Goal: Information Seeking & Learning: Learn about a topic

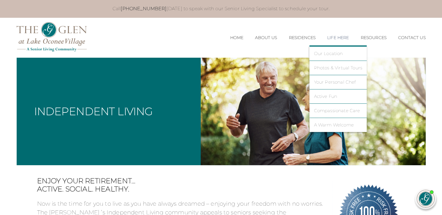
click at [330, 71] on li "Photos & Virtual Tours" at bounding box center [337, 68] width 57 height 14
click at [329, 67] on link "Photos & Virtual Tours" at bounding box center [338, 67] width 48 height 5
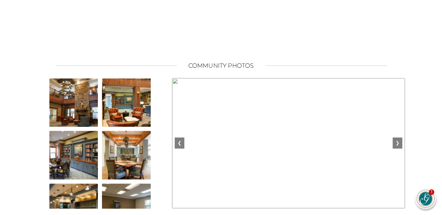
scroll to position [344, 0]
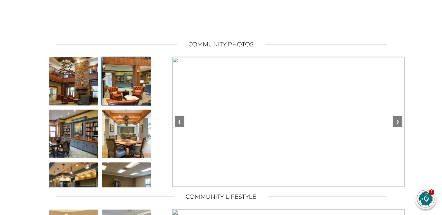
click at [136, 81] on img at bounding box center [126, 82] width 50 height 50
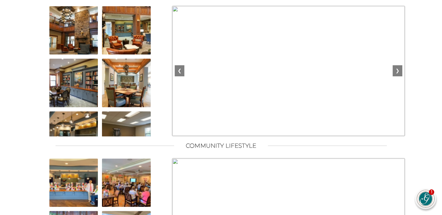
scroll to position [406, 0]
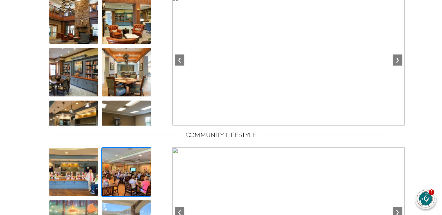
click at [126, 185] on img at bounding box center [126, 172] width 50 height 50
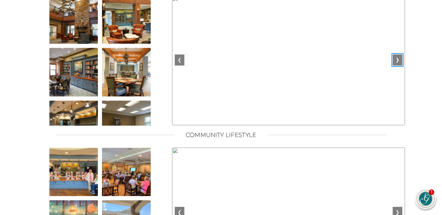
click at [398, 66] on button "❯" at bounding box center [397, 60] width 10 height 11
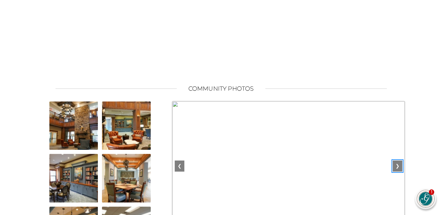
scroll to position [306, 0]
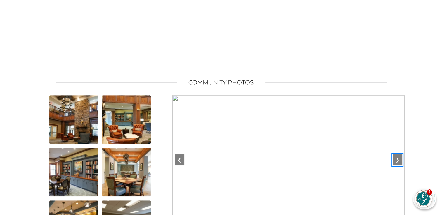
click at [399, 166] on button "❯" at bounding box center [397, 160] width 10 height 11
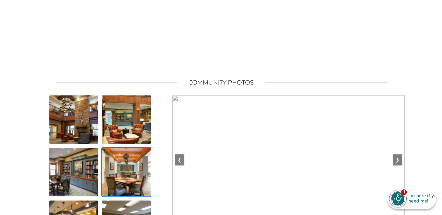
click at [113, 174] on img at bounding box center [126, 172] width 50 height 50
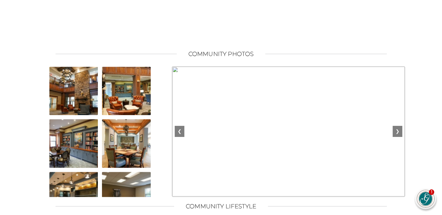
scroll to position [335, 0]
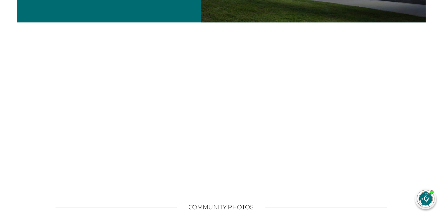
scroll to position [20, 0]
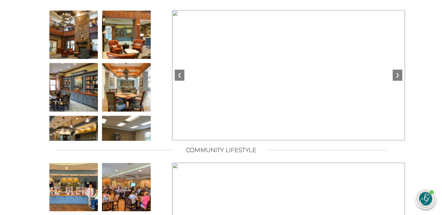
scroll to position [397, 0]
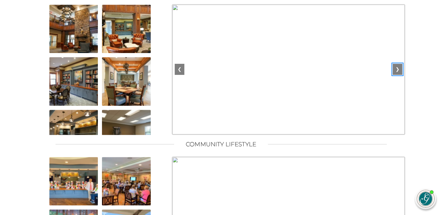
click at [398, 75] on button "❯" at bounding box center [397, 69] width 10 height 11
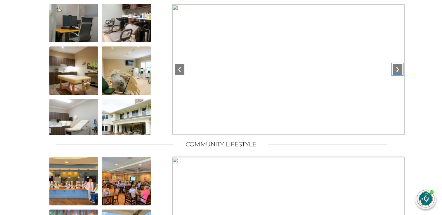
scroll to position [170, 0]
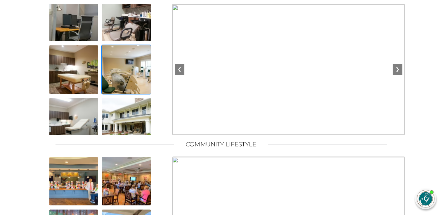
click at [134, 78] on img at bounding box center [126, 70] width 50 height 50
click at [135, 79] on img at bounding box center [126, 70] width 50 height 50
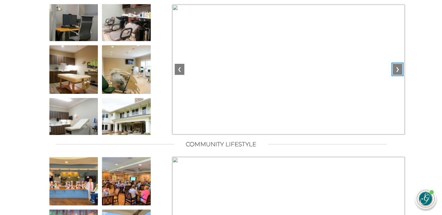
click at [399, 74] on button "❯" at bounding box center [397, 69] width 10 height 11
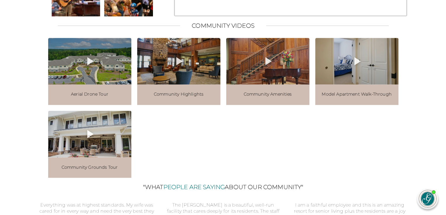
scroll to position [670, 0]
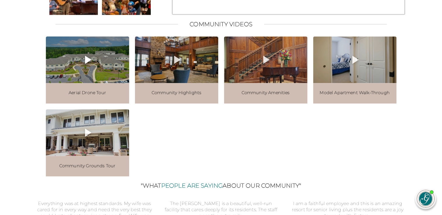
click at [86, 64] on icon at bounding box center [88, 60] width 6 height 8
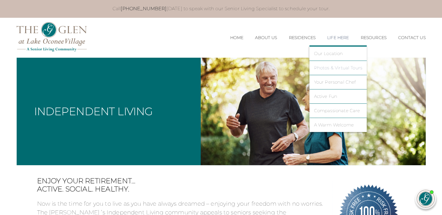
click at [338, 68] on link "Photos & Virtual Tours" at bounding box center [338, 67] width 48 height 5
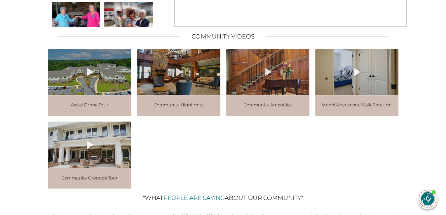
scroll to position [662, 0]
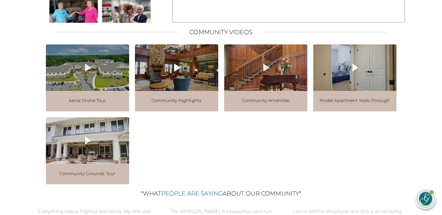
click at [175, 72] on icon at bounding box center [177, 68] width 6 height 8
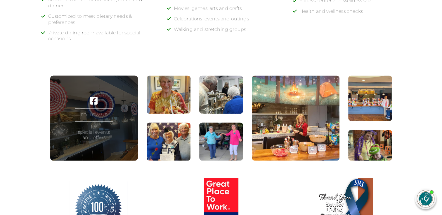
scroll to position [974, 0]
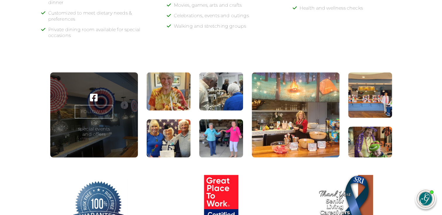
click at [302, 123] on figure at bounding box center [296, 114] width 88 height 85
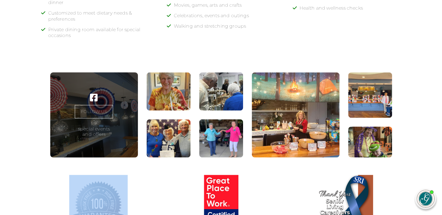
click at [302, 123] on figure at bounding box center [296, 114] width 88 height 85
